Goal: Task Accomplishment & Management: Manage account settings

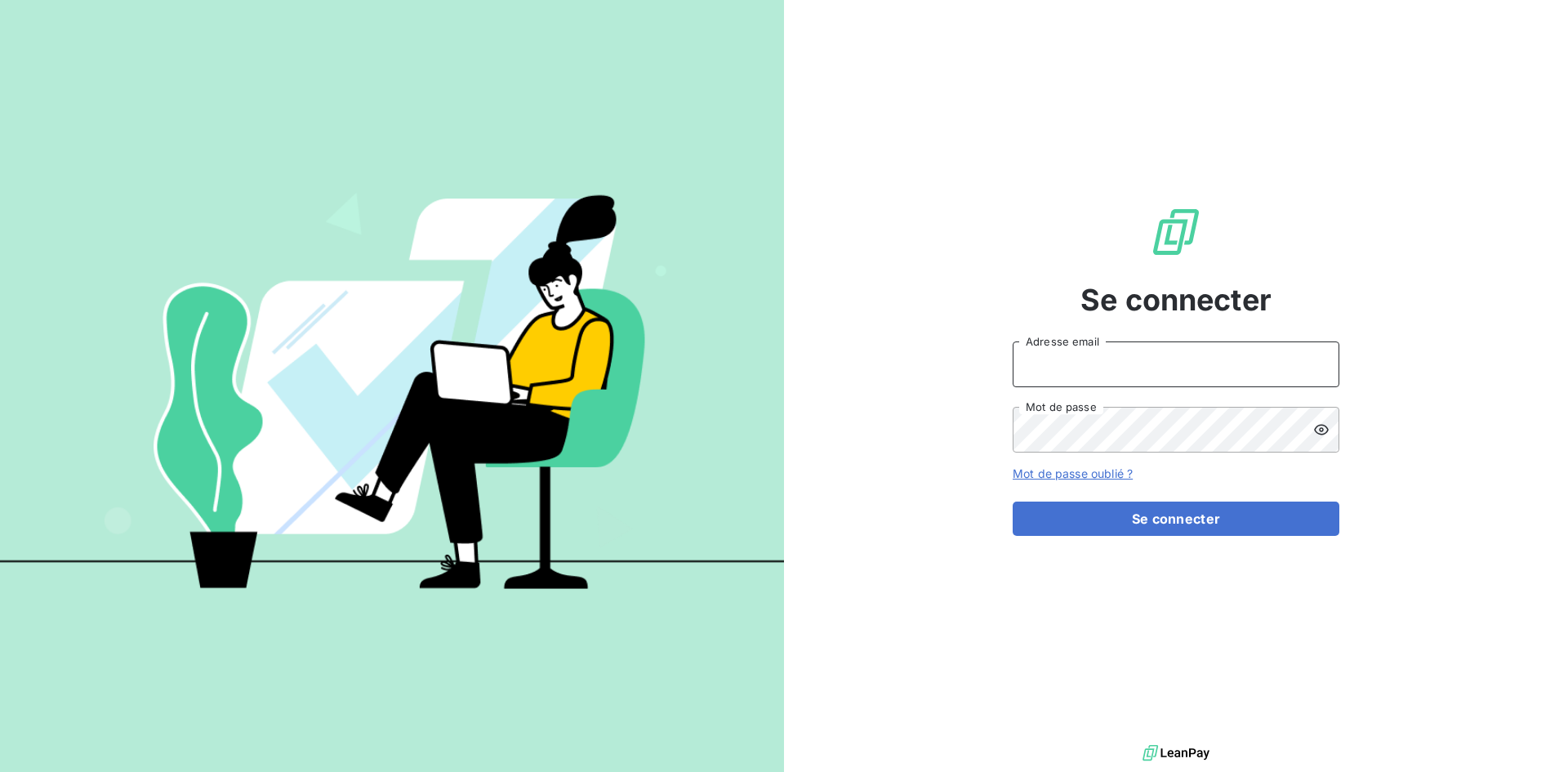
click at [1057, 368] on input "Adresse email" at bounding box center [1176, 364] width 326 height 45
type input "[EMAIL_ADDRESS][DOMAIN_NAME]"
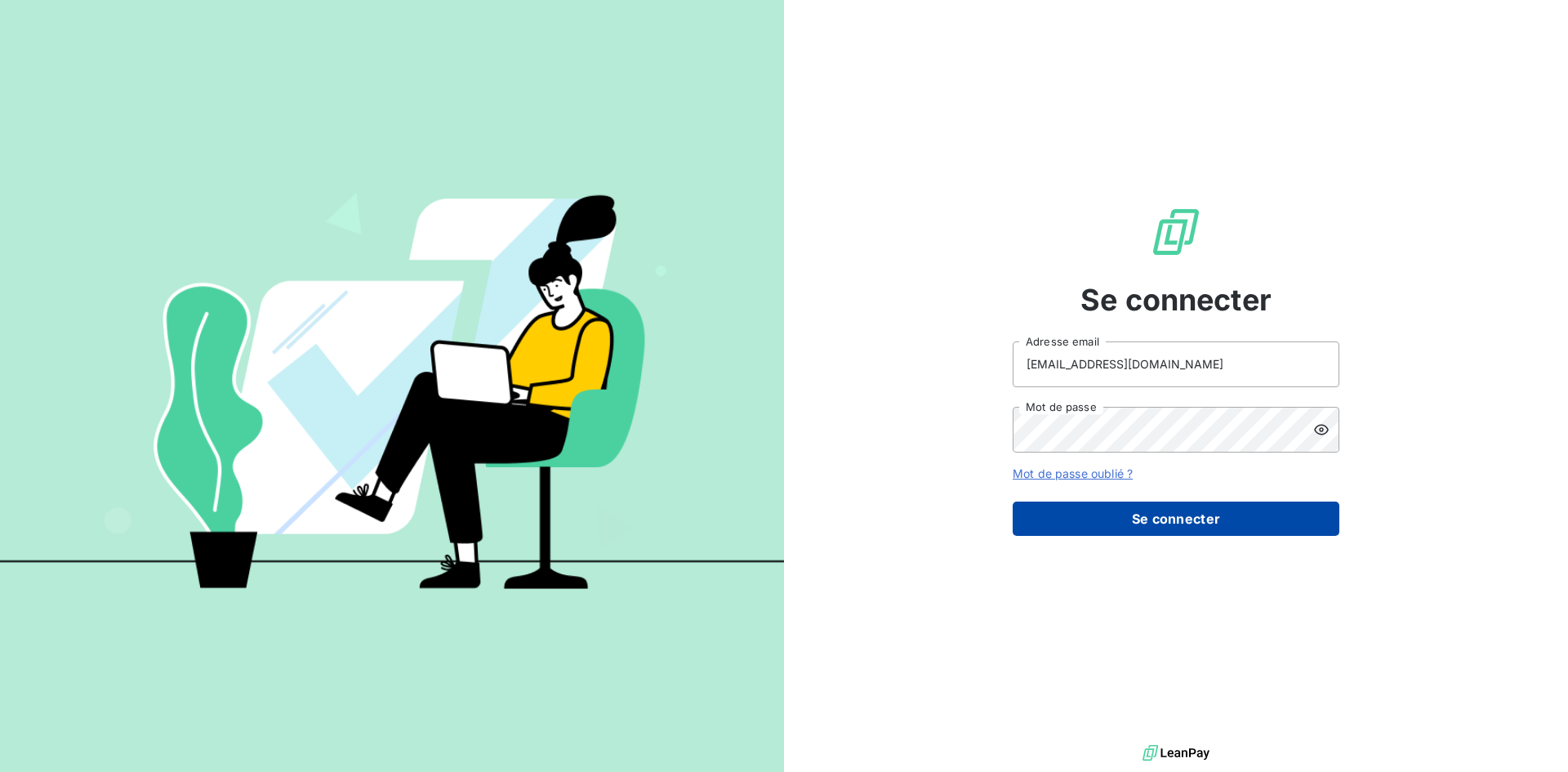
click at [1179, 515] on button "Se connecter" at bounding box center [1176, 518] width 326 height 34
